Goal: Complete application form: Complete application form

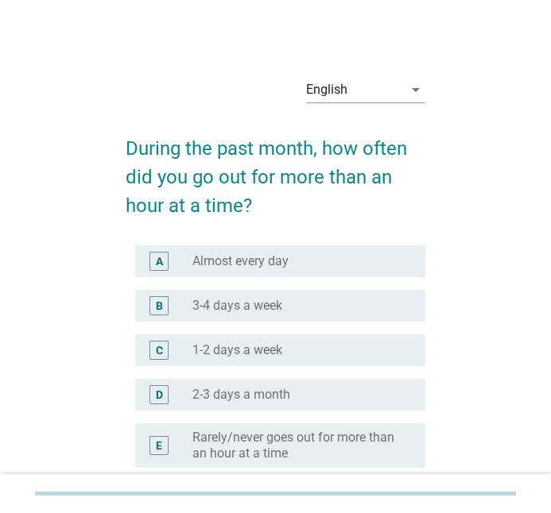
click at [395, 207] on h2 "During the past month, how often did you go out for more than an hour at a time?" at bounding box center [276, 169] width 300 height 102
click at [385, 88] on div "English" at bounding box center [354, 89] width 97 height 25
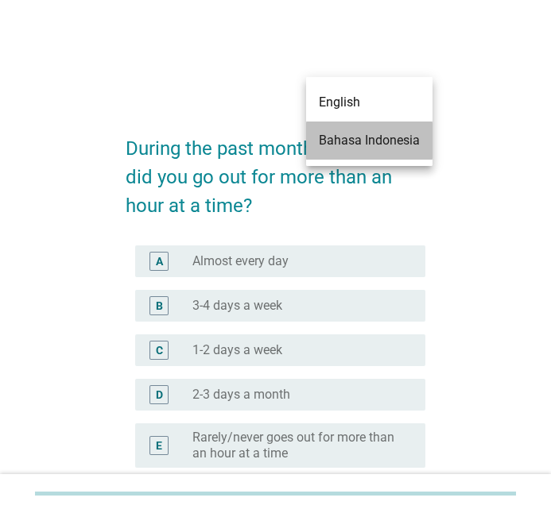
click at [361, 141] on div "Bahasa Indonesia" at bounding box center [369, 140] width 101 height 19
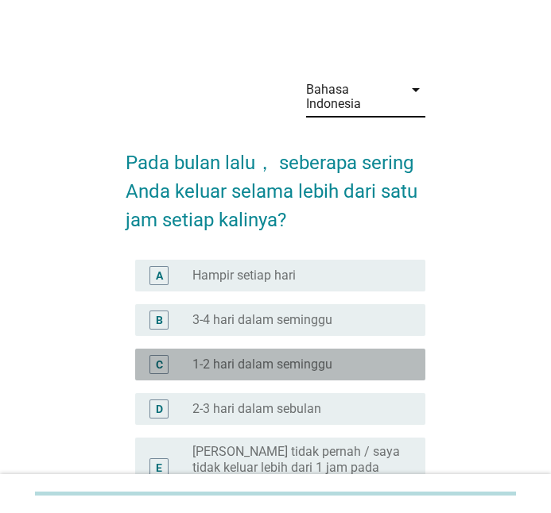
click at [268, 360] on label "1-2 hari dalam seminggu" at bounding box center [262, 365] width 140 height 16
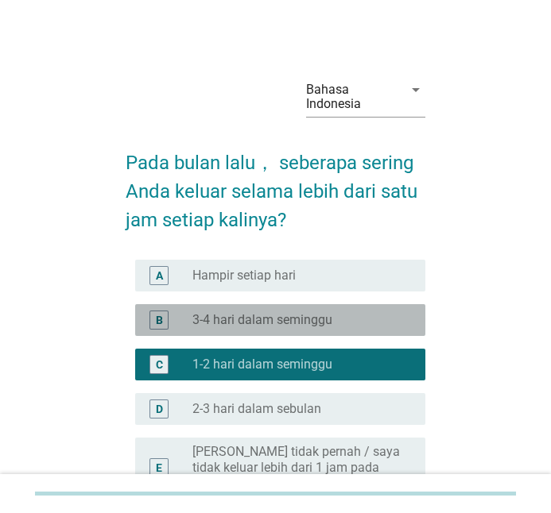
click at [308, 317] on label "3-4 hari dalam seminggu" at bounding box center [262, 320] width 140 height 16
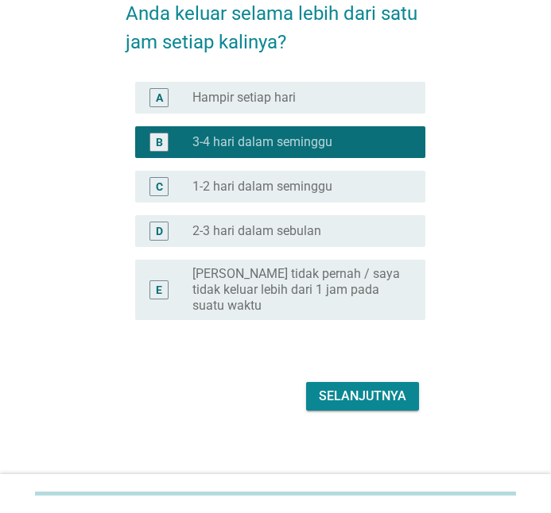
scroll to position [183, 0]
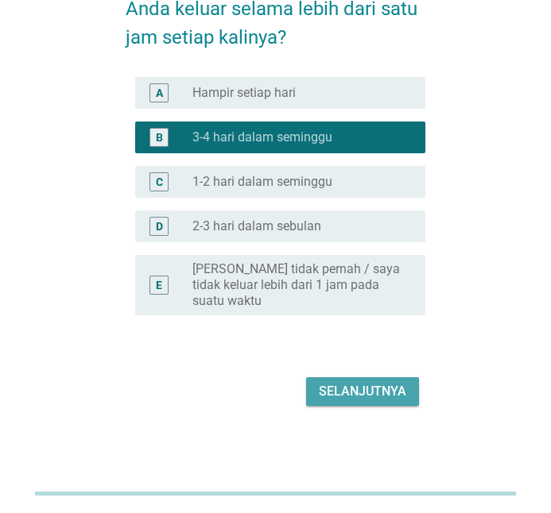
click at [322, 404] on button "Selanjutnya" at bounding box center [362, 392] width 113 height 29
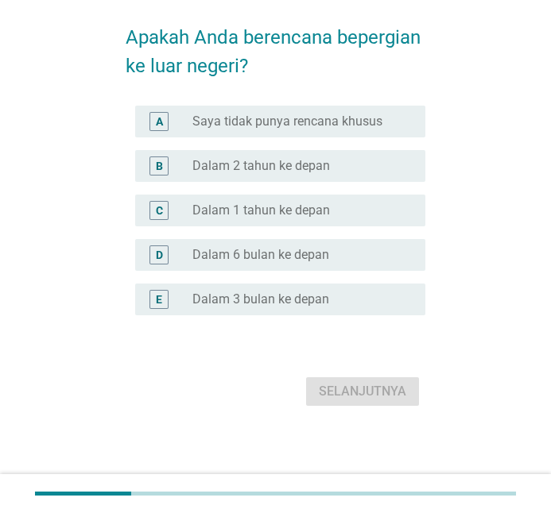
scroll to position [0, 0]
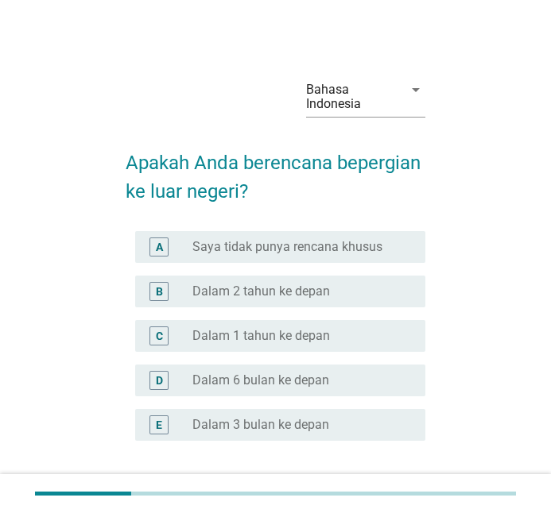
click at [261, 300] on div "radio_button_unchecked Dalam 2 tahun ke depan" at bounding box center [302, 291] width 220 height 19
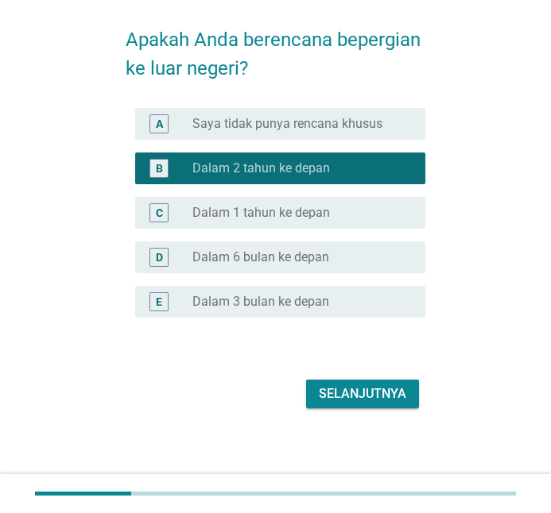
scroll to position [126, 0]
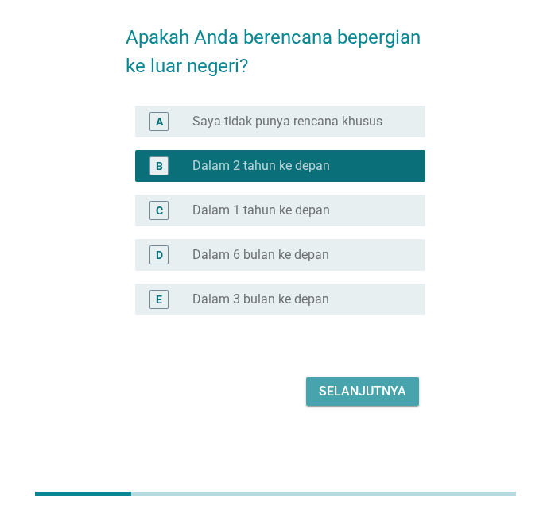
click at [329, 390] on div "Selanjutnya" at bounding box center [362, 391] width 87 height 19
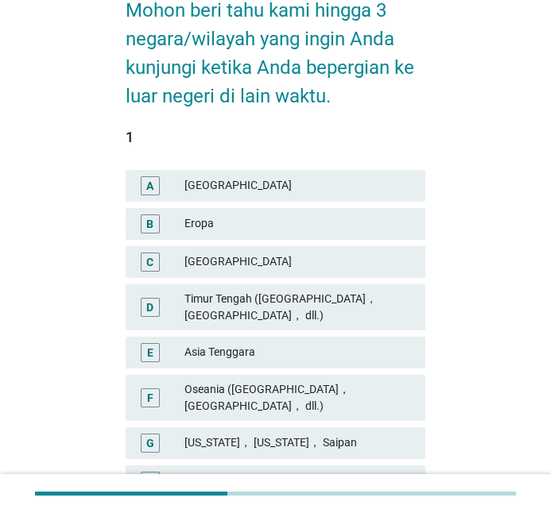
scroll to position [159, 0]
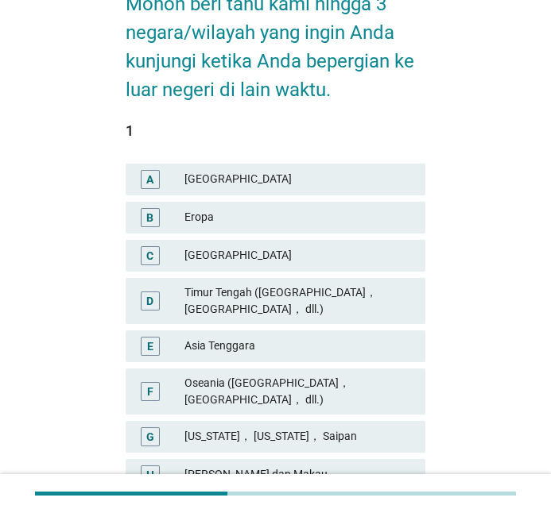
click at [223, 219] on div "Eropa" at bounding box center [298, 217] width 228 height 19
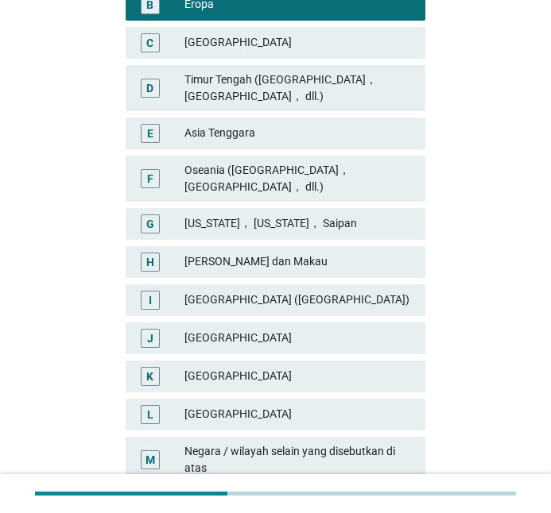
scroll to position [397, 0]
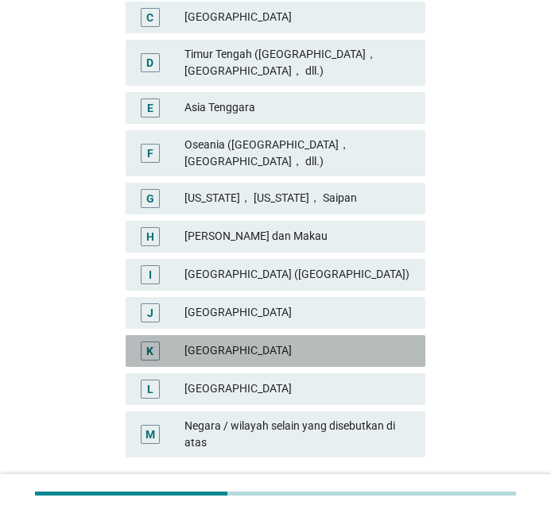
click at [247, 342] on div "[GEOGRAPHIC_DATA]" at bounding box center [298, 351] width 228 height 19
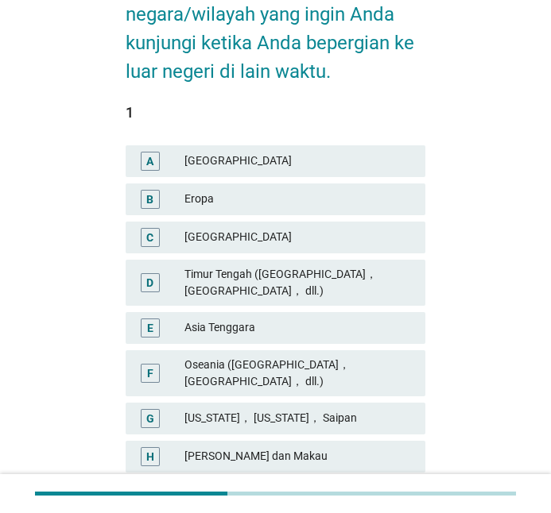
scroll to position [159, 0]
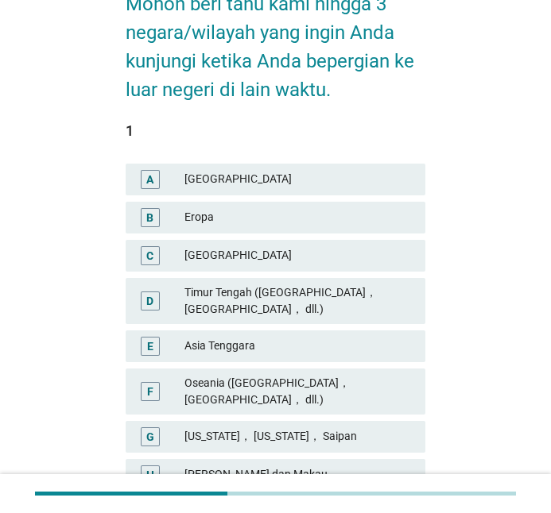
click at [234, 223] on div "Eropa" at bounding box center [298, 217] width 228 height 19
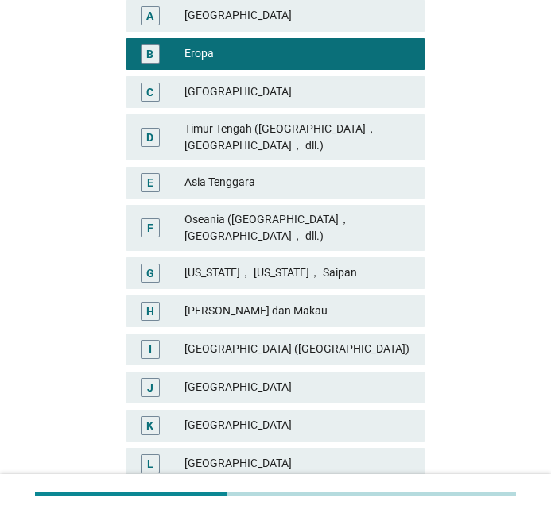
scroll to position [397, 0]
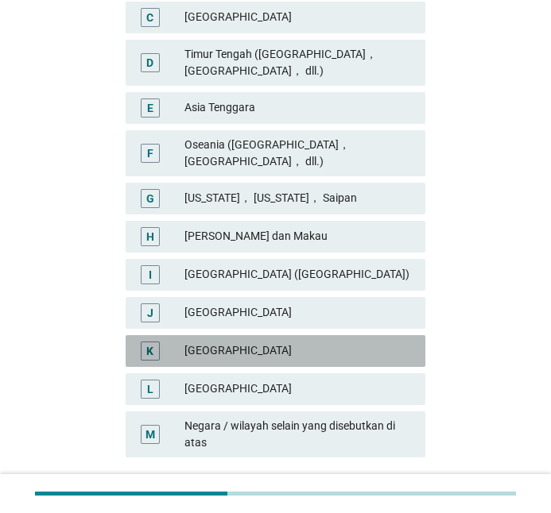
click at [208, 342] on div "[GEOGRAPHIC_DATA]" at bounding box center [298, 351] width 228 height 19
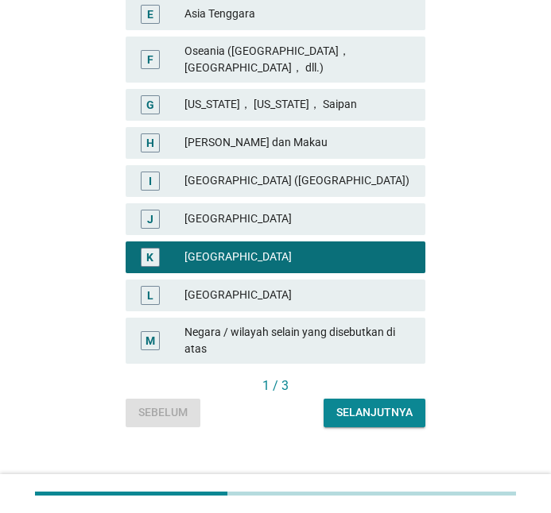
scroll to position [494, 0]
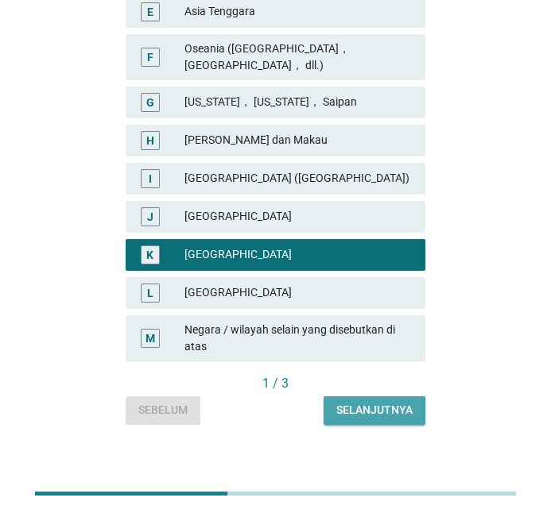
click at [344, 402] on div "Selanjutnya" at bounding box center [374, 410] width 76 height 17
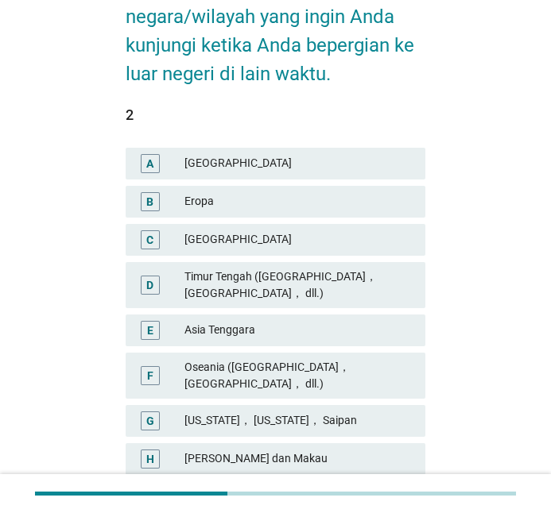
scroll to position [159, 0]
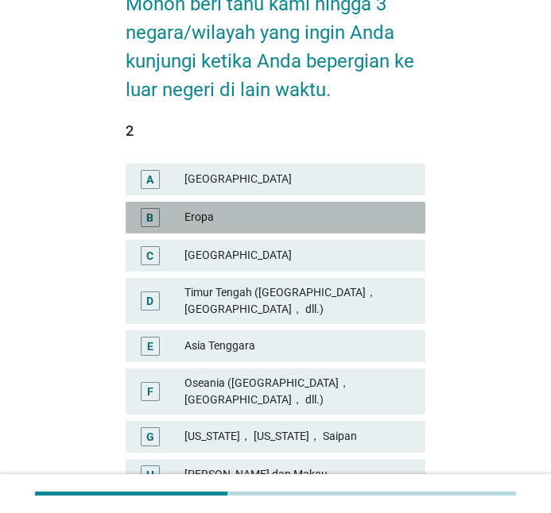
click at [202, 226] on div "Eropa" at bounding box center [298, 217] width 228 height 19
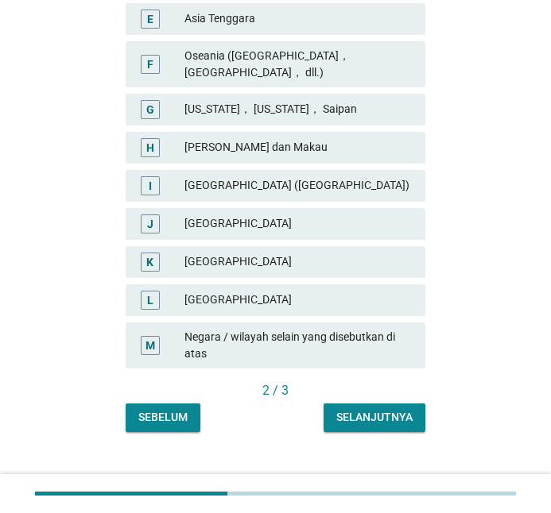
scroll to position [494, 0]
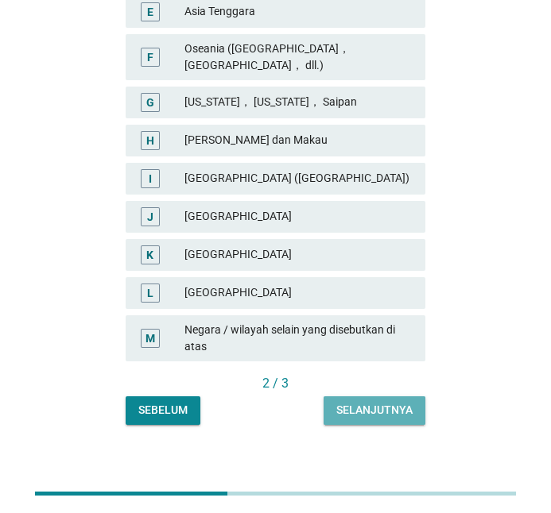
drag, startPoint x: 385, startPoint y: 394, endPoint x: 371, endPoint y: 371, distance: 26.7
click at [385, 402] on div "Selanjutnya" at bounding box center [374, 410] width 76 height 17
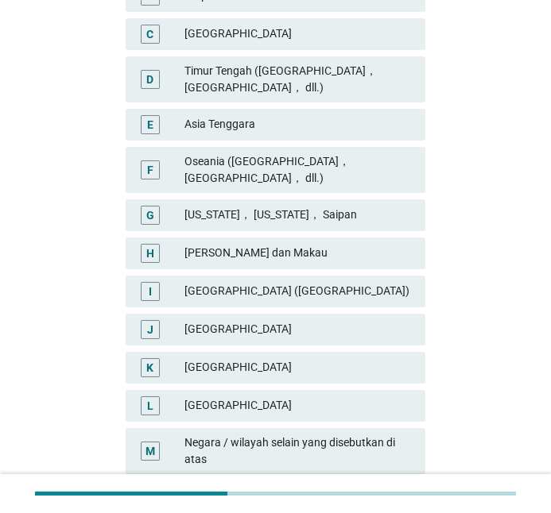
scroll to position [397, 0]
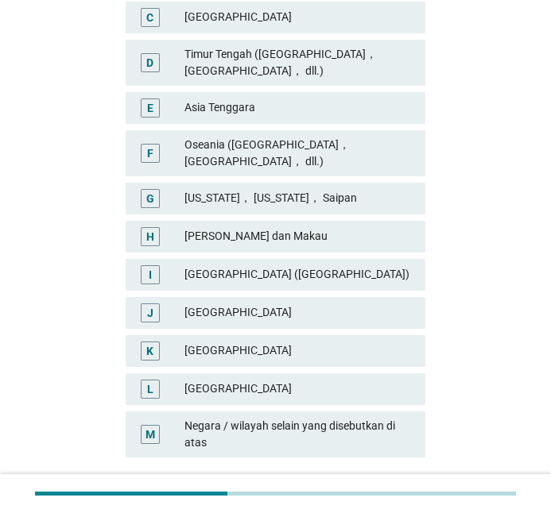
click at [332, 143] on div "Oseania ([GEOGRAPHIC_DATA]， [GEOGRAPHIC_DATA]， dll.)" at bounding box center [298, 153] width 228 height 33
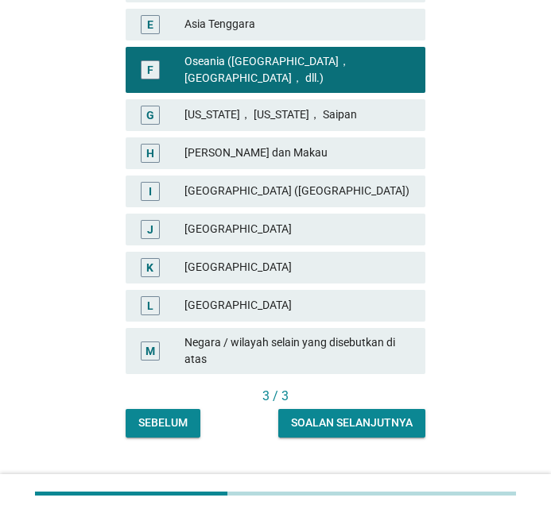
scroll to position [494, 0]
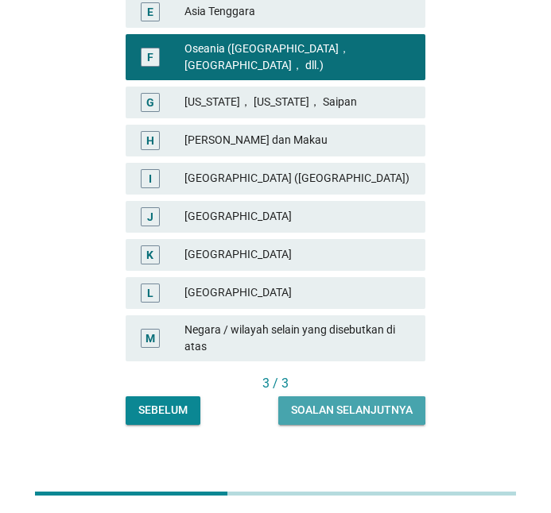
click at [380, 402] on div "Soalan selanjutnya" at bounding box center [352, 410] width 122 height 17
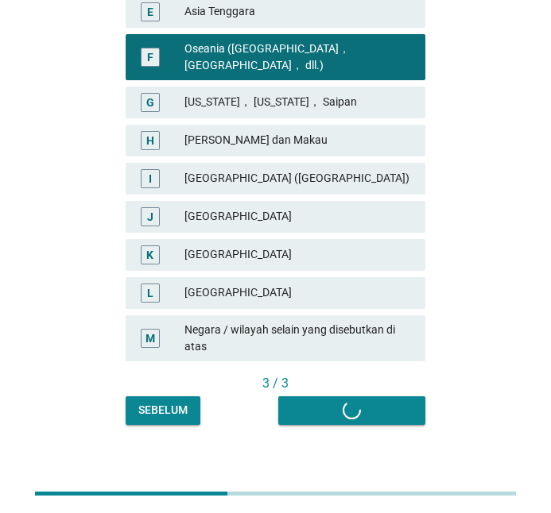
scroll to position [0, 0]
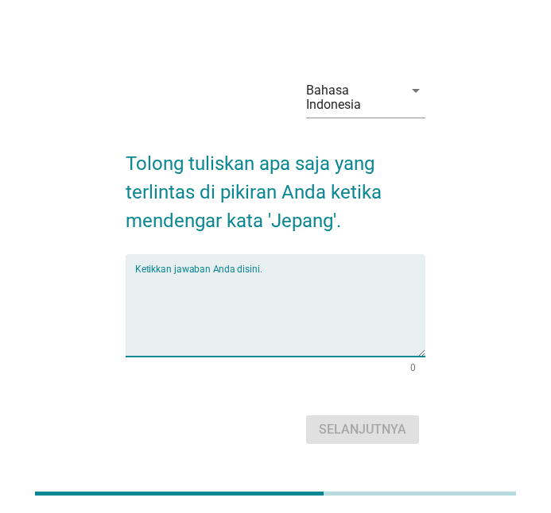
click at [335, 289] on textarea "Ketikkan jawaban Anda disini." at bounding box center [280, 314] width 290 height 83
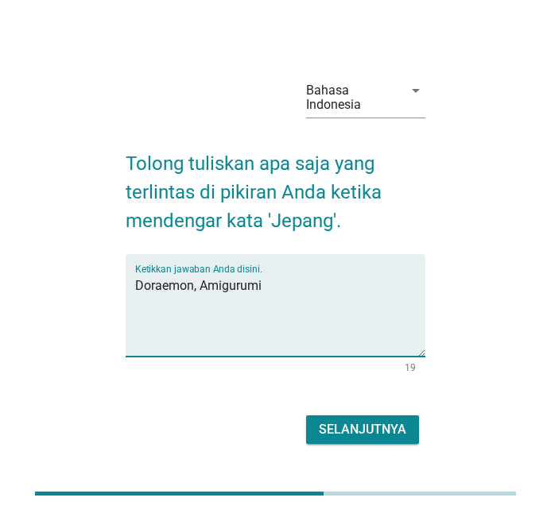
type textarea "Doraemon, Amigurumi"
click at [381, 418] on button "Selanjutnya" at bounding box center [362, 430] width 113 height 29
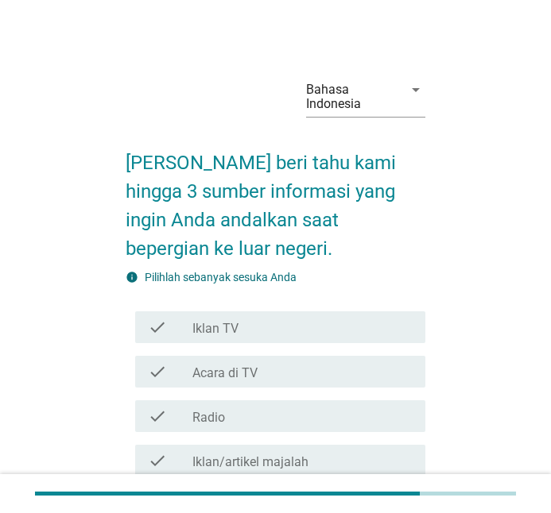
click at [231, 324] on label "Iklan TV" at bounding box center [215, 329] width 46 height 16
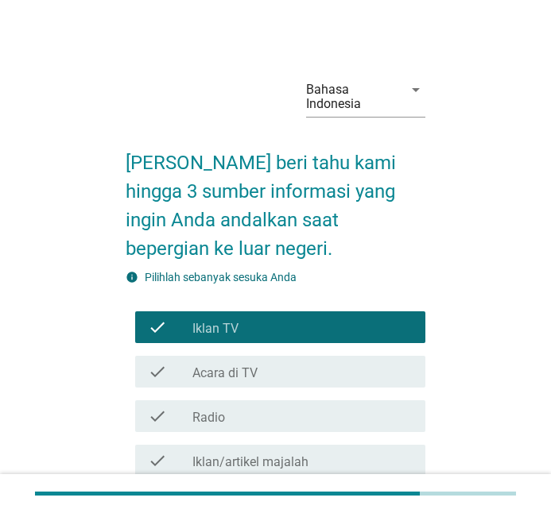
click at [262, 324] on div "check_box Iklan TV" at bounding box center [302, 327] width 220 height 19
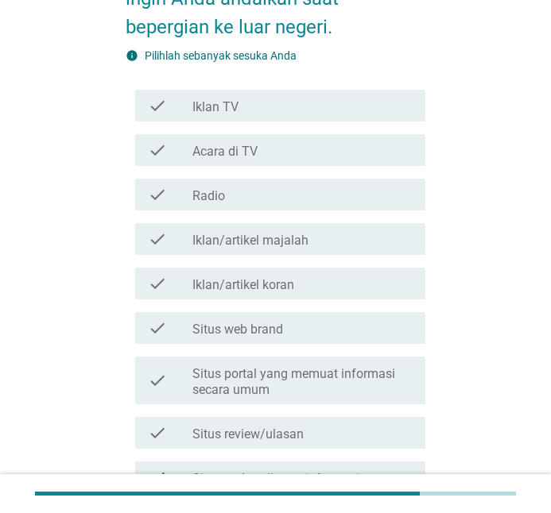
scroll to position [238, 0]
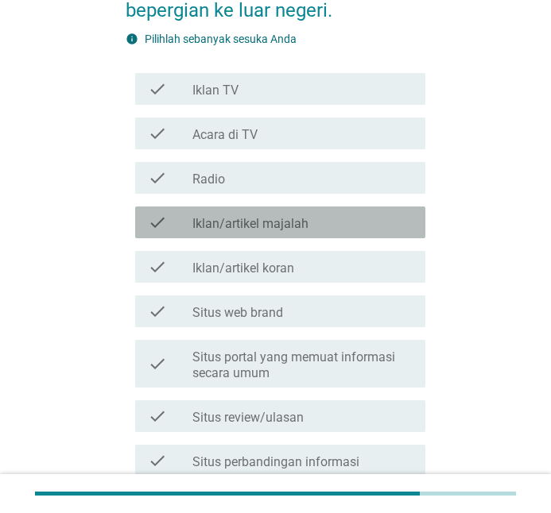
click at [287, 223] on label "Iklan/artikel majalah" at bounding box center [250, 224] width 116 height 16
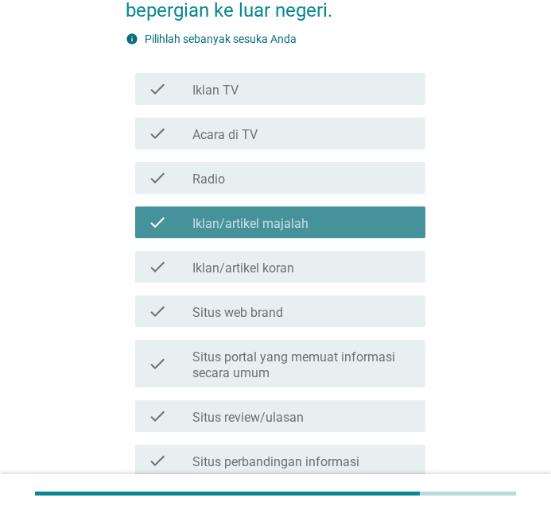
click at [275, 209] on div "check check_box Iklan/artikel majalah" at bounding box center [280, 223] width 290 height 32
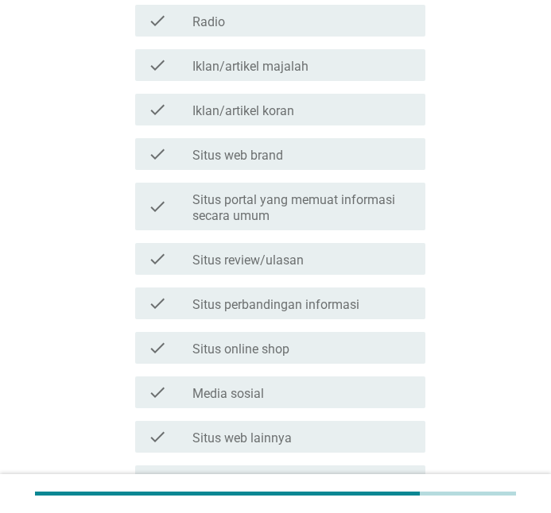
scroll to position [397, 0]
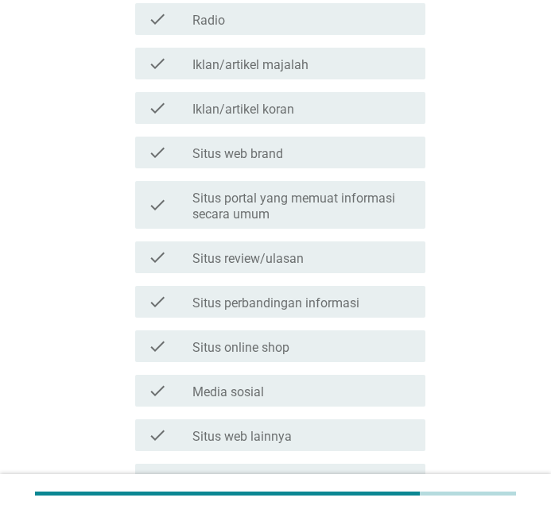
click at [280, 256] on label "Situs review/ulasan" at bounding box center [247, 259] width 111 height 16
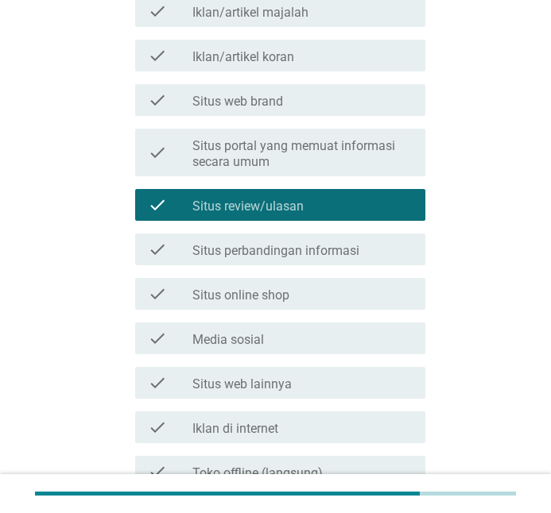
scroll to position [477, 0]
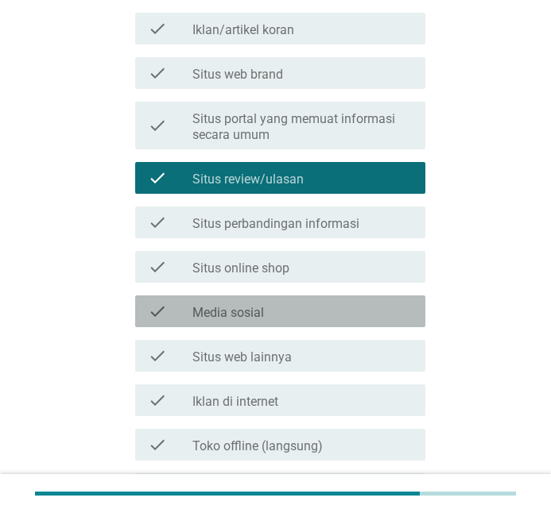
click at [269, 316] on div "check_box_outline_blank Media sosial" at bounding box center [302, 311] width 220 height 19
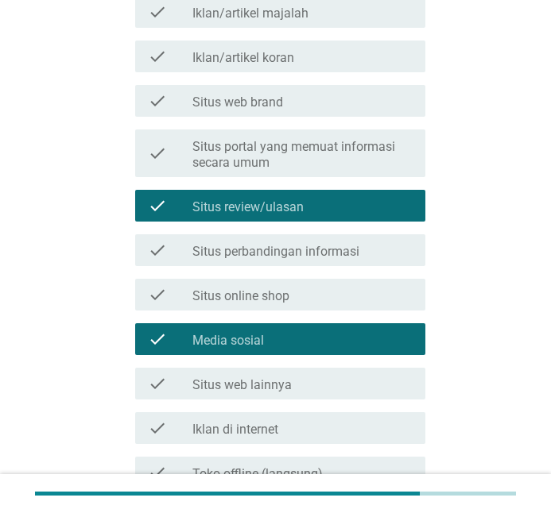
scroll to position [556, 0]
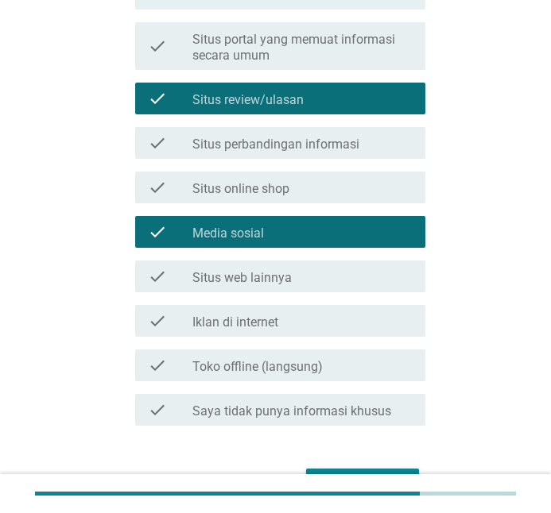
click at [320, 56] on label "Situs portal yang memuat informasi secara umum" at bounding box center [302, 48] width 220 height 32
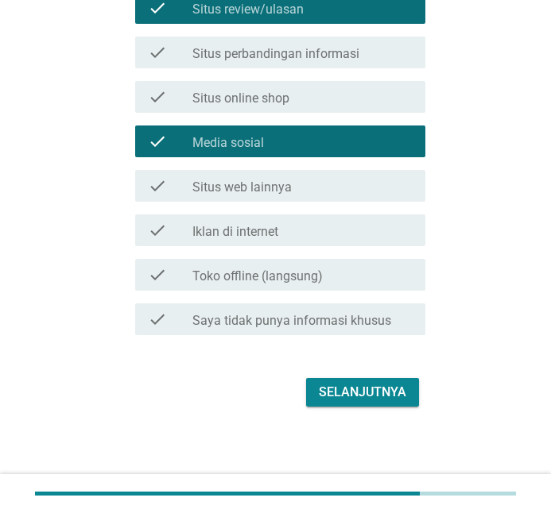
scroll to position [648, 0]
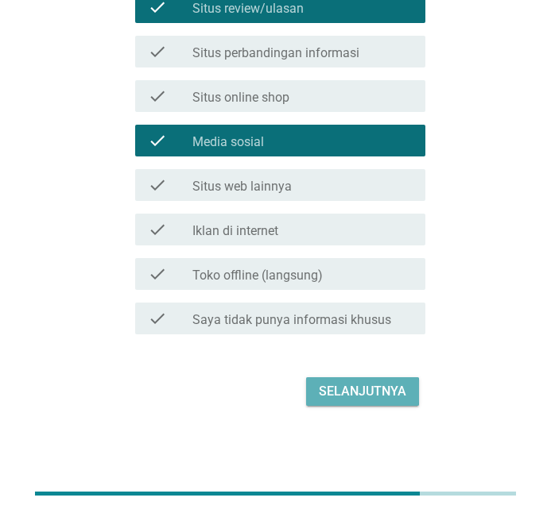
click at [376, 386] on div "Selanjutnya" at bounding box center [362, 391] width 87 height 19
